Goal: Task Accomplishment & Management: Manage account settings

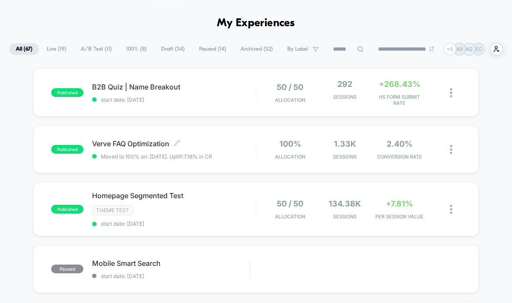
scroll to position [25, 0]
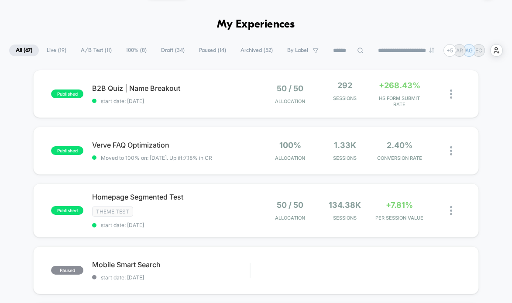
click at [99, 51] on span "A/B Test ( 11 )" at bounding box center [96, 51] width 44 height 12
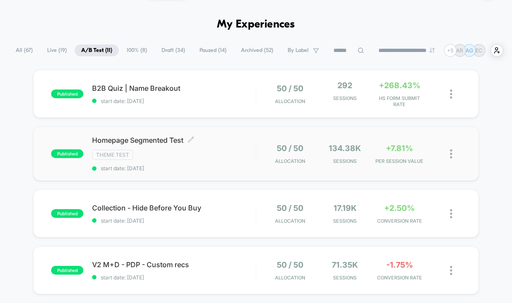
click at [220, 161] on div "Homepage Segmented Test Click to edit experience details Click to edit experien…" at bounding box center [174, 154] width 164 height 36
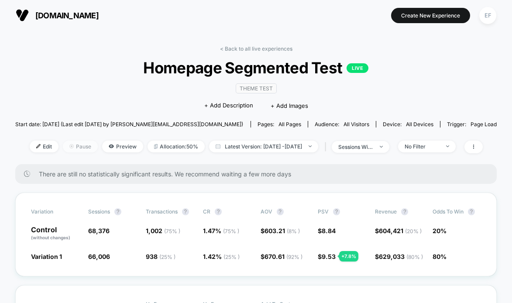
click at [71, 141] on span "Pause" at bounding box center [80, 147] width 35 height 12
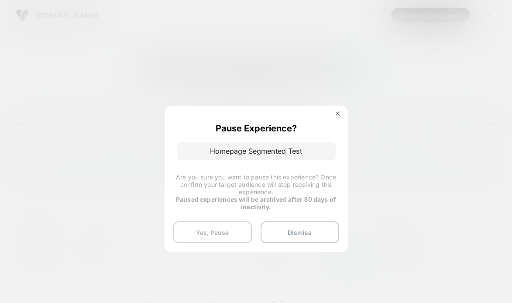
click at [207, 228] on button "Yes, Pause" at bounding box center [212, 232] width 79 height 22
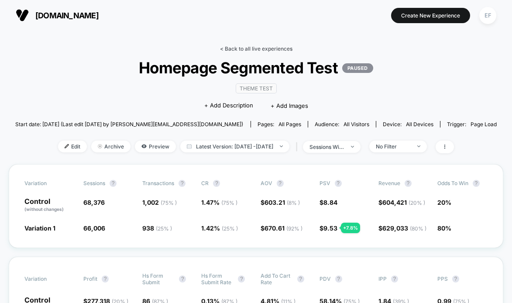
click at [257, 47] on link "< Back to all live experiences" at bounding box center [256, 48] width 72 height 7
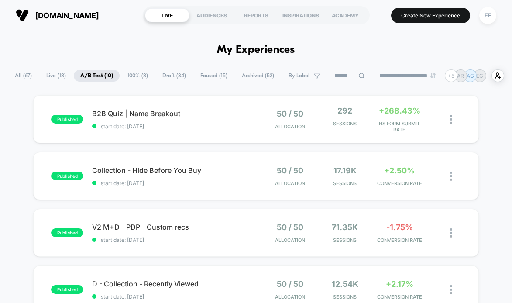
click at [126, 78] on span "100% ( 8 )" at bounding box center [138, 76] width 34 height 12
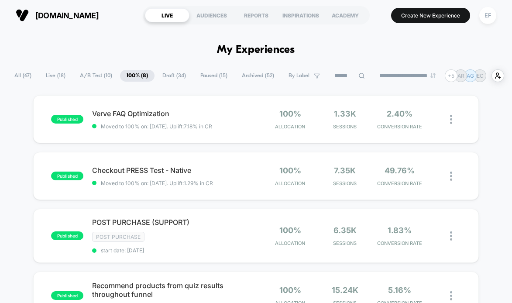
click at [95, 73] on span "A/B Test ( 10 )" at bounding box center [95, 76] width 45 height 12
